Goal: Understand process/instructions

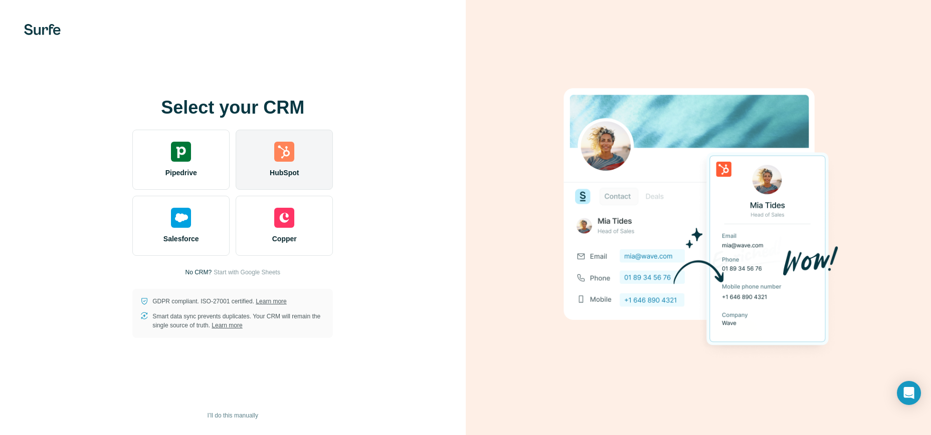
click at [277, 155] on img at bounding box center [284, 152] width 20 height 20
